Goal: Task Accomplishment & Management: Complete application form

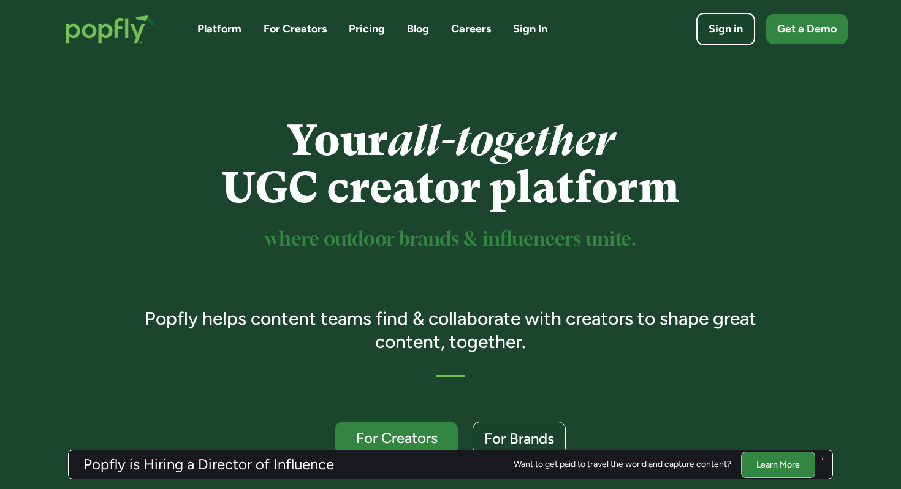
click at [464, 30] on link "Careers" at bounding box center [471, 28] width 40 height 15
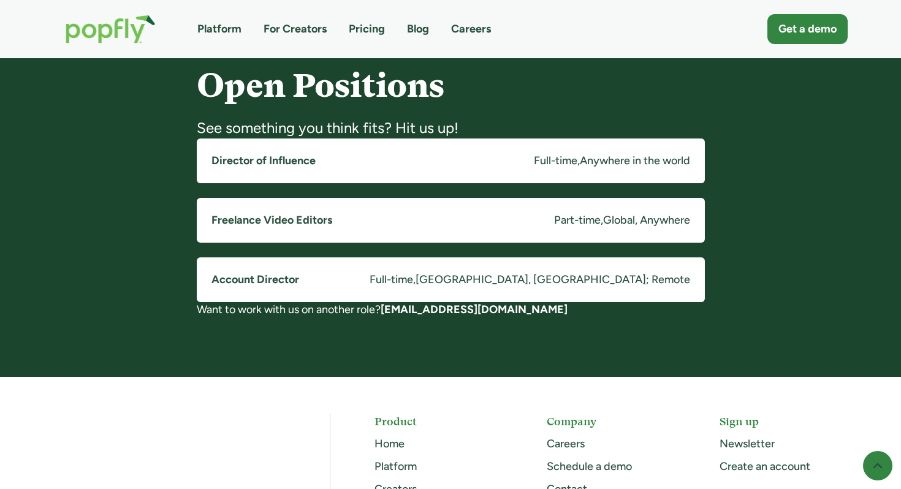
scroll to position [945, 0]
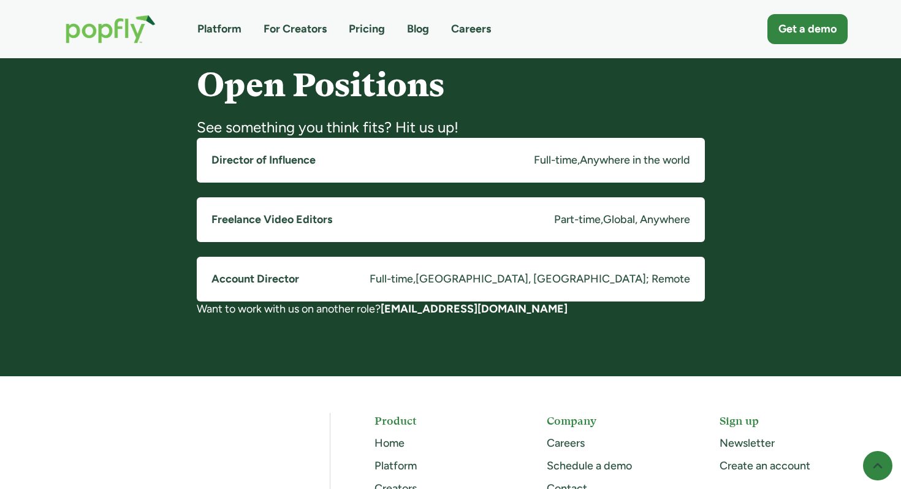
click at [329, 155] on link "Director of Influence Full-time , Anywhere in the world" at bounding box center [451, 160] width 508 height 45
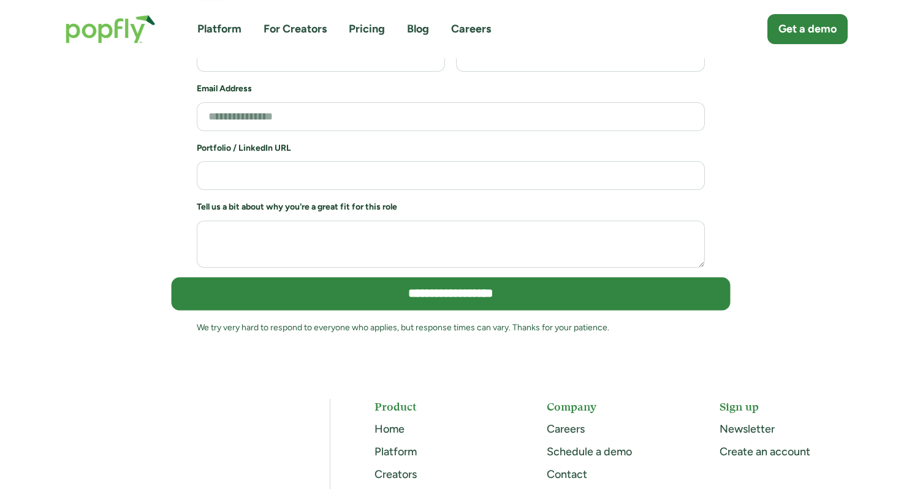
scroll to position [2709, 0]
